Goal: Navigation & Orientation: Find specific page/section

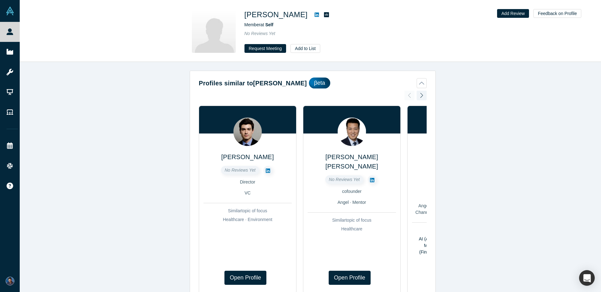
click at [312, 14] on link at bounding box center [316, 15] width 9 height 8
click at [321, 14] on link at bounding box center [326, 15] width 10 height 8
click at [314, 15] on icon at bounding box center [316, 14] width 4 height 5
